Goal: Book appointment/travel/reservation

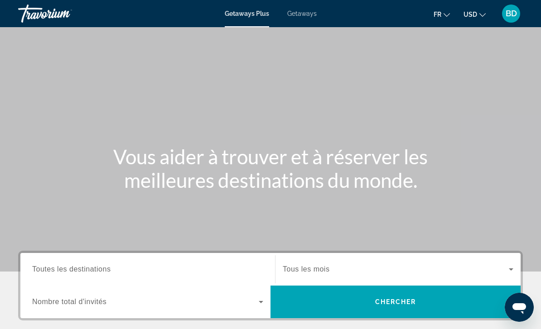
click at [484, 16] on icon "Change currency" at bounding box center [482, 15] width 6 height 6
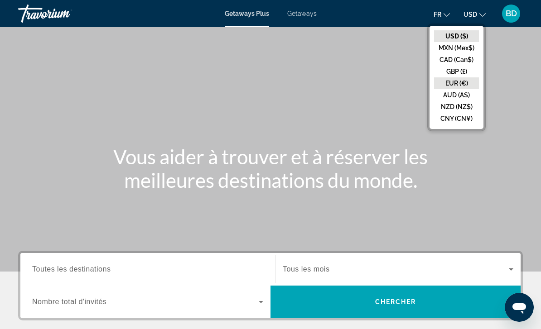
click at [471, 83] on button "EUR (€)" at bounding box center [456, 83] width 45 height 12
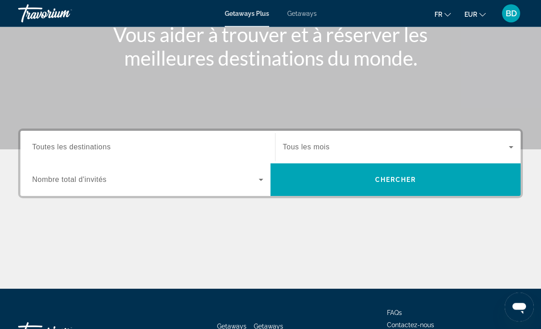
scroll to position [123, 0]
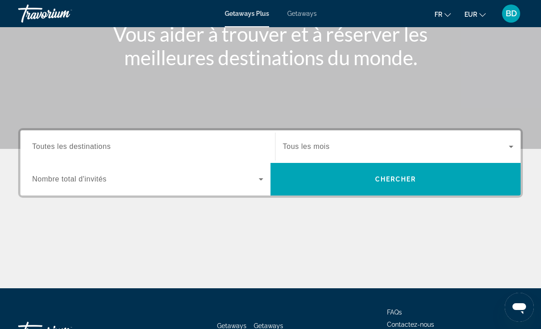
click at [354, 147] on span "Search widget" at bounding box center [396, 146] width 226 height 11
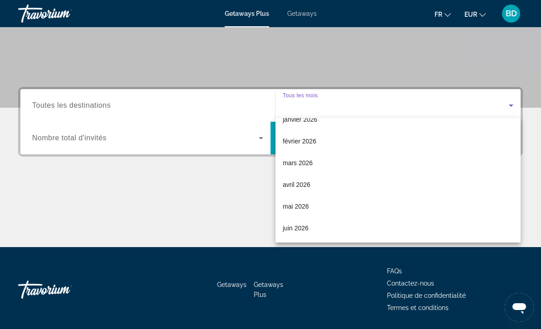
scroll to position [121, 0]
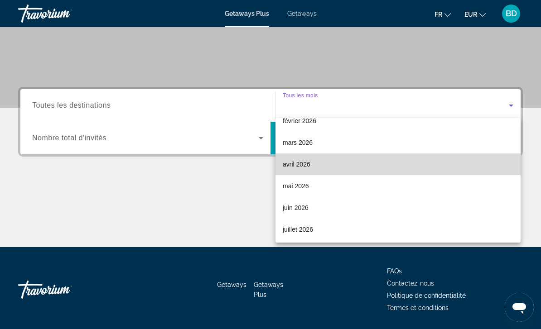
click at [303, 164] on span "avril 2026" at bounding box center [297, 164] width 28 height 11
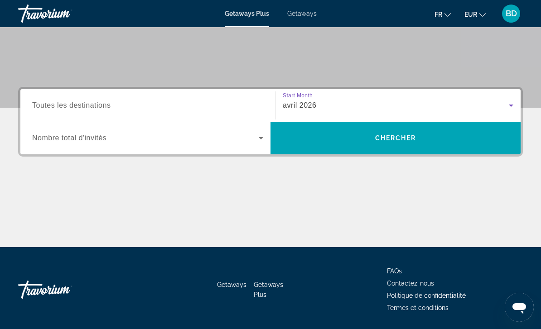
click at [236, 103] on input "Destination Toutes les destinations" at bounding box center [147, 106] width 231 height 11
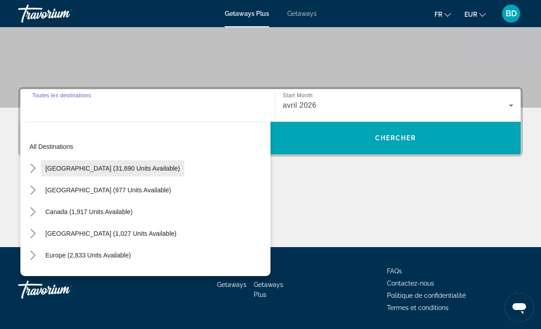
click at [155, 161] on span "Select destination: United States (31,690 units available)" at bounding box center [113, 169] width 144 height 22
type input "**********"
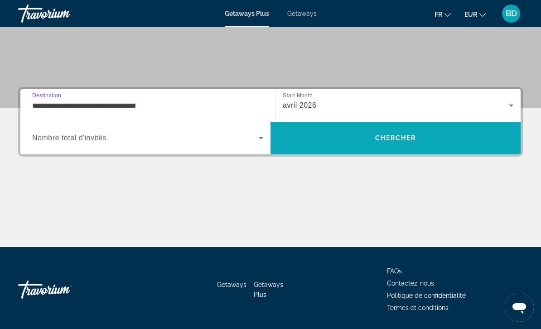
click at [373, 139] on span "Search" at bounding box center [395, 138] width 250 height 22
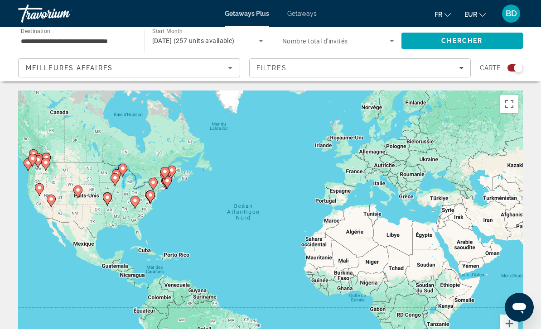
scroll to position [14, 0]
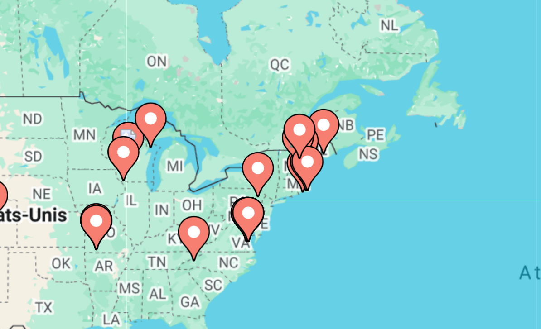
click at [209, 168] on image "Main content" at bounding box center [211, 170] width 5 height 5
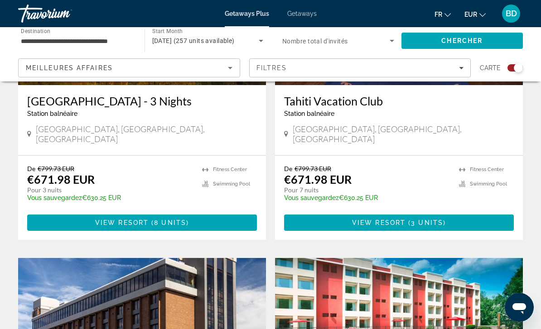
scroll to position [439, 0]
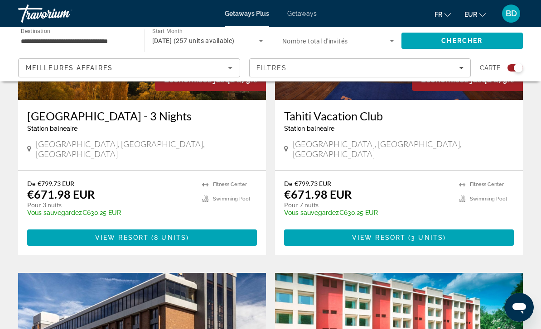
click at [113, 38] on input "**********" at bounding box center [77, 41] width 112 height 11
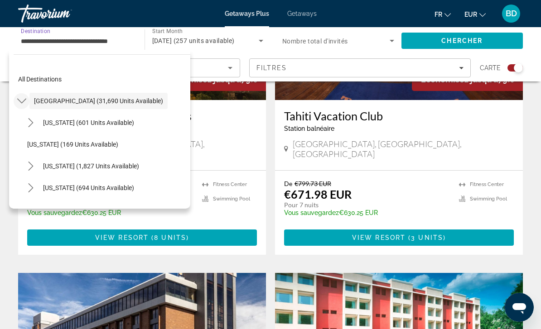
click at [21, 93] on mat-icon "Toggle United States (31,690 units available) submenu" at bounding box center [22, 101] width 16 height 16
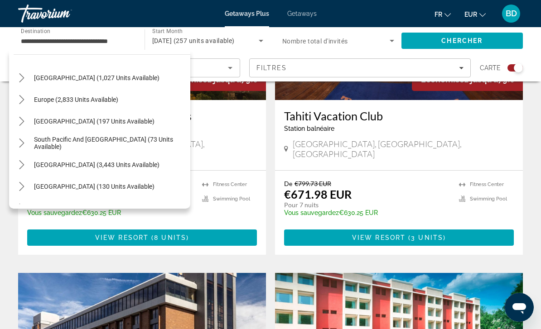
scroll to position [77, 0]
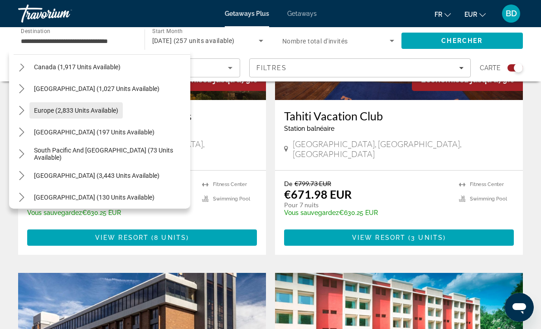
click at [112, 111] on span "Europe (2,833 units available)" at bounding box center [76, 110] width 84 height 7
type input "**********"
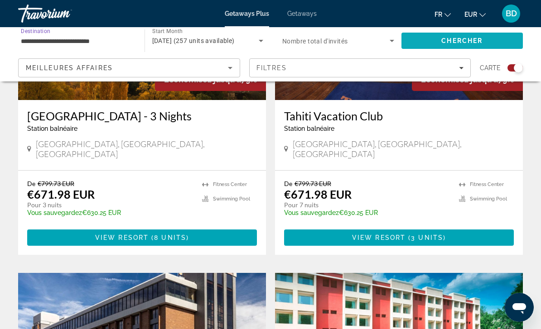
click at [486, 41] on span "Search" at bounding box center [462, 41] width 122 height 22
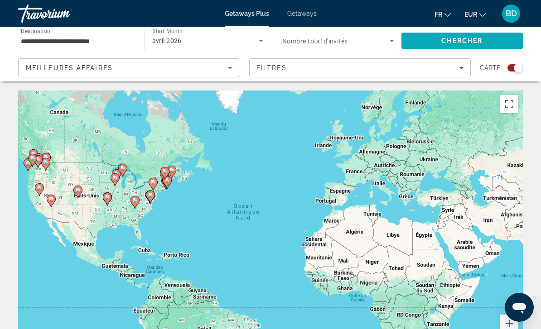
click at [490, 39] on span "Search" at bounding box center [462, 41] width 122 height 22
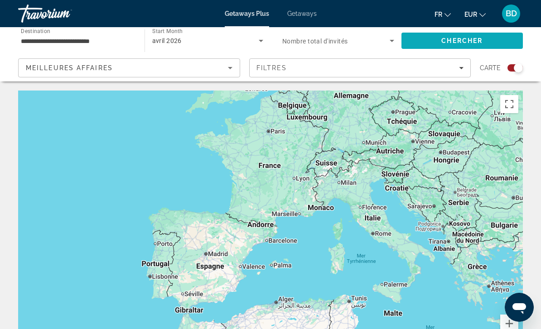
click at [471, 43] on span "Chercher" at bounding box center [461, 40] width 41 height 7
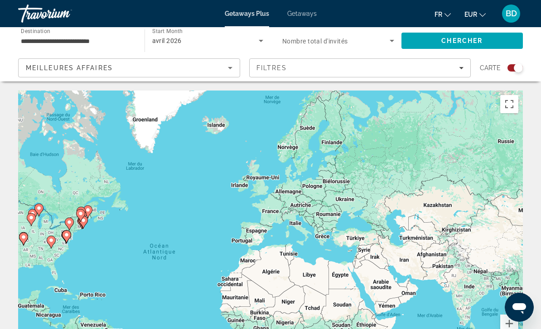
click at [177, 36] on div "avril 2026" at bounding box center [205, 40] width 107 height 11
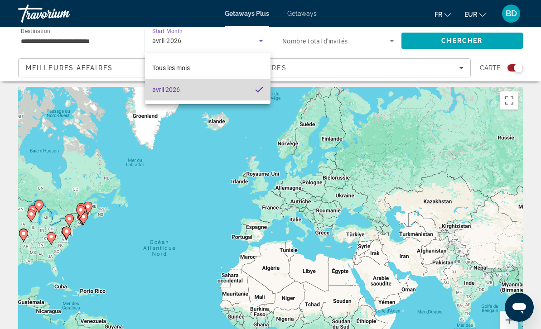
scroll to position [6, 0]
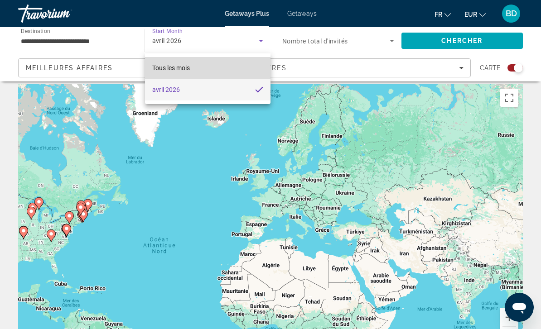
click at [222, 72] on mat-option "Tous les mois" at bounding box center [208, 68] width 126 height 22
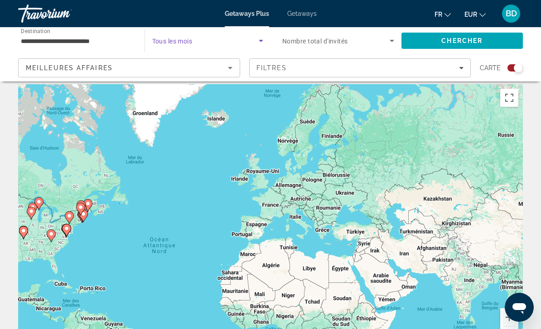
click at [213, 42] on span "Search widget" at bounding box center [205, 40] width 107 height 11
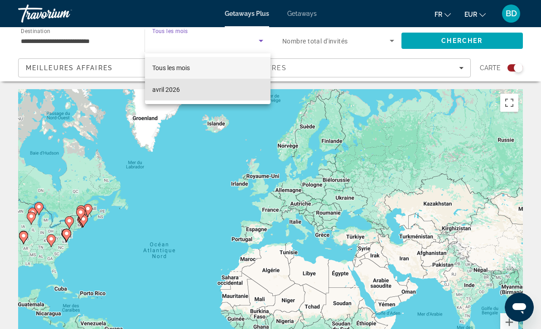
scroll to position [0, 0]
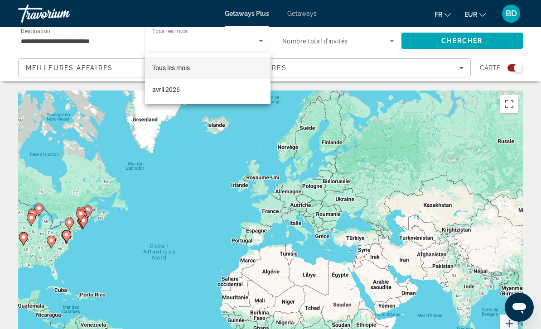
click at [238, 37] on div at bounding box center [270, 164] width 541 height 329
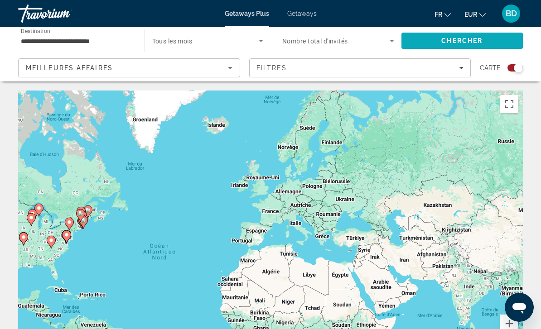
click at [478, 42] on span "Chercher" at bounding box center [461, 40] width 41 height 7
click at [457, 27] on div "Chercher" at bounding box center [466, 40] width 131 height 27
click at [470, 43] on span "Chercher" at bounding box center [461, 40] width 41 height 7
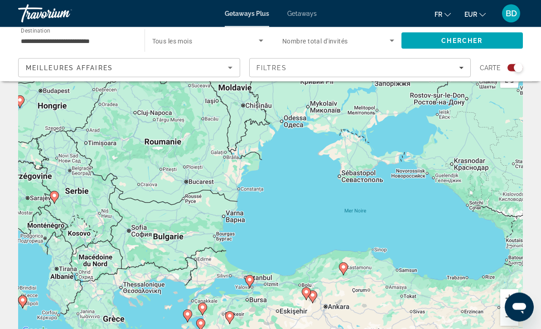
scroll to position [25, 0]
click at [509, 309] on button "Zoom arrière" at bounding box center [509, 317] width 18 height 18
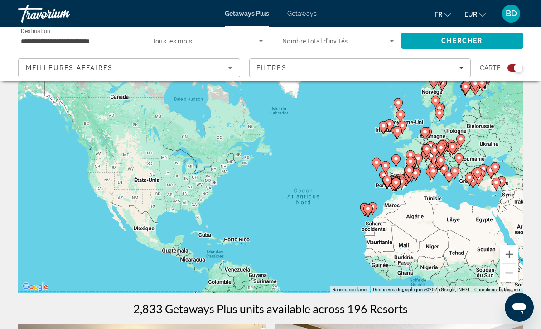
scroll to position [71, 0]
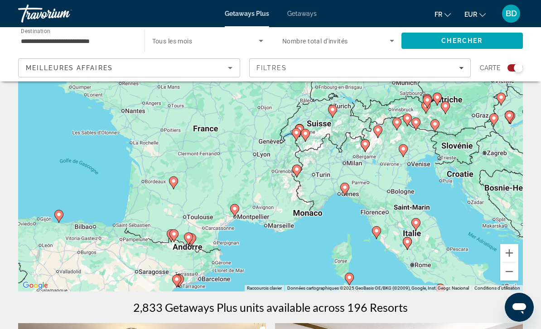
click at [237, 214] on gmp-advanced-marker "Main content" at bounding box center [234, 211] width 9 height 14
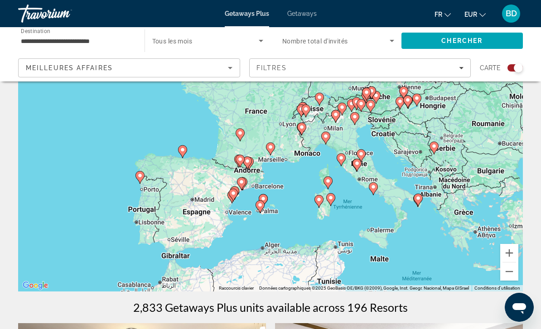
type input "**********"
click at [272, 153] on gmp-advanced-marker "Main content" at bounding box center [270, 149] width 9 height 14
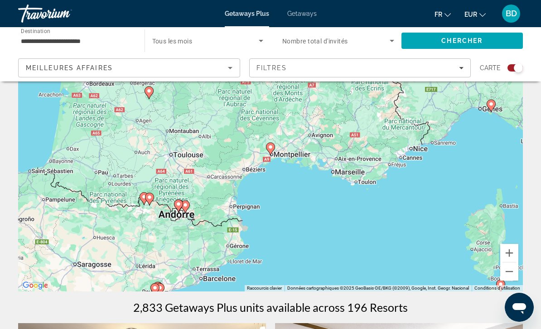
click at [269, 143] on icon "Main content" at bounding box center [270, 149] width 9 height 13
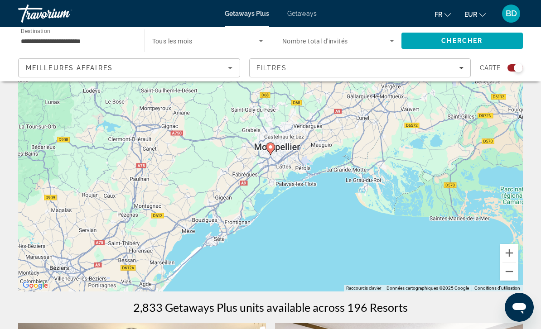
click at [275, 145] on gmp-advanced-marker "Main content" at bounding box center [270, 149] width 9 height 14
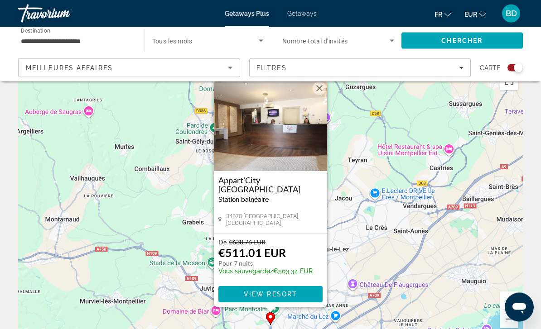
scroll to position [23, 0]
click at [448, 140] on div "Pour activer le glissement avec le clavier, appuyez sur Alt+Entrée. Une fois ce…" at bounding box center [270, 204] width 505 height 272
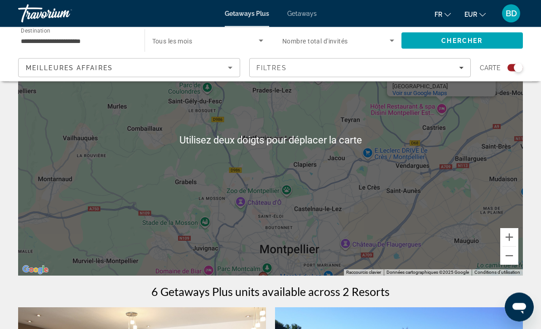
scroll to position [87, 0]
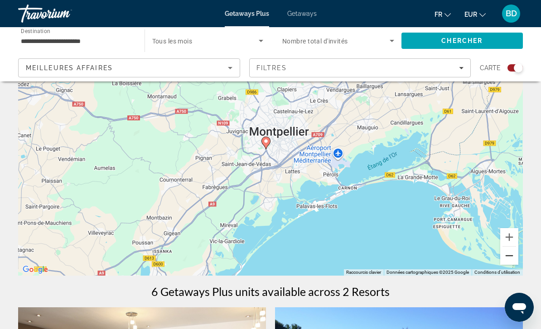
click at [513, 257] on button "Zoom arrière" at bounding box center [509, 256] width 18 height 18
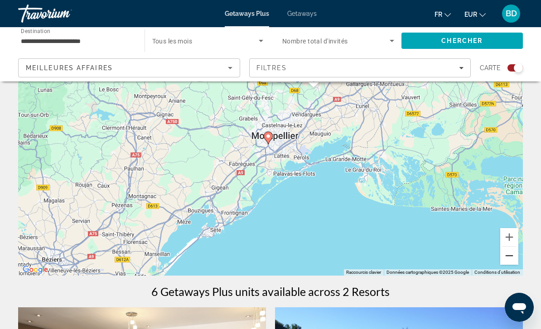
click at [511, 256] on button "Zoom arrière" at bounding box center [509, 256] width 18 height 18
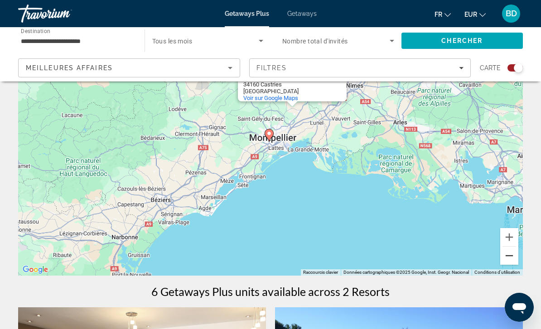
click at [510, 255] on button "Zoom arrière" at bounding box center [509, 256] width 18 height 18
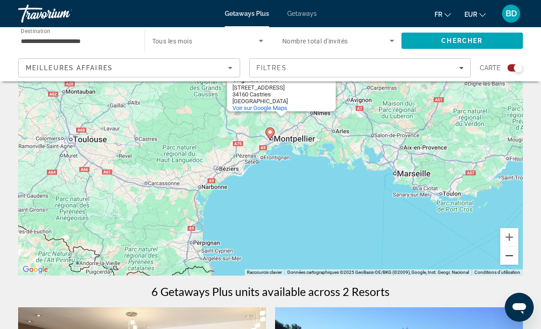
click at [512, 254] on button "Zoom arrière" at bounding box center [509, 256] width 18 height 18
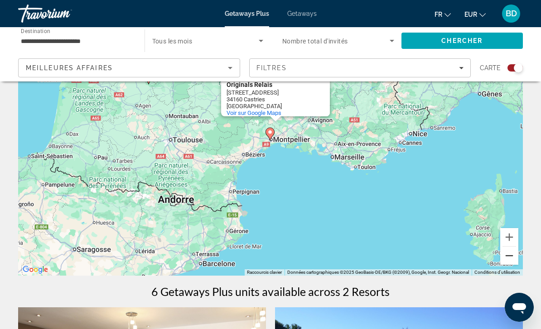
click at [510, 254] on button "Zoom arrière" at bounding box center [509, 256] width 18 height 18
